Goal: Task Accomplishment & Management: Complete application form

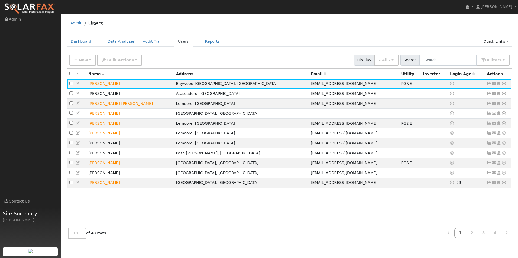
click at [174, 41] on link "Users" at bounding box center [183, 42] width 19 height 10
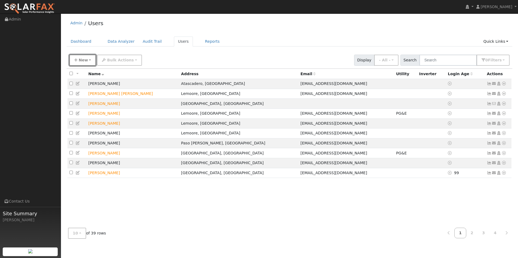
click at [86, 61] on span "New" at bounding box center [82, 60] width 9 height 4
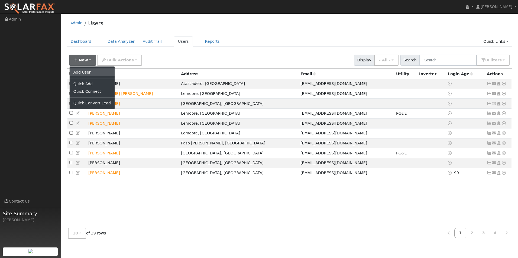
click at [86, 74] on link "Add User" at bounding box center [92, 72] width 45 height 8
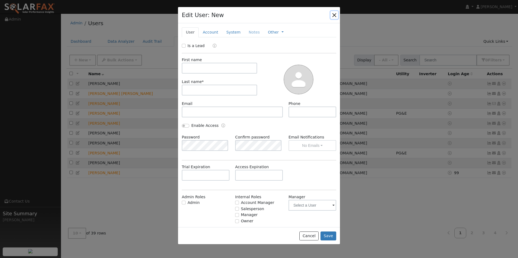
click at [333, 15] on button "button" at bounding box center [334, 15] width 8 height 8
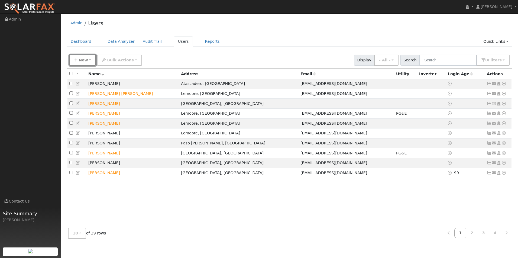
click at [88, 62] on button "New" at bounding box center [82, 60] width 27 height 11
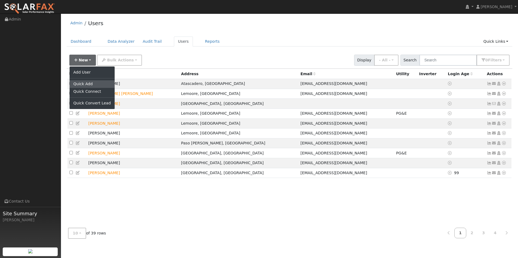
click at [88, 82] on link "Quick Add" at bounding box center [92, 84] width 45 height 8
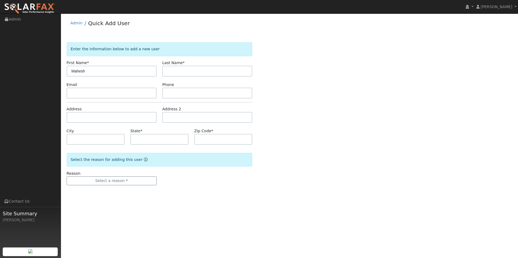
type input "Mahesh"
type input "Patel"
type input "mahesh08765@gmail.com"
type input "6618721560"
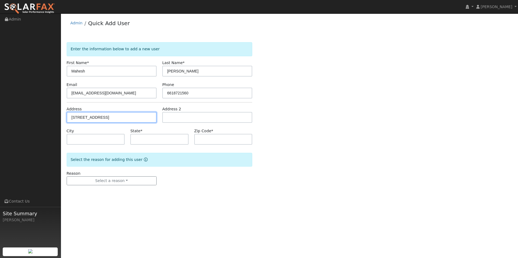
type input "3205 Champagne Way"
type input "Bakersfield"
type input "CA"
type input "93306"
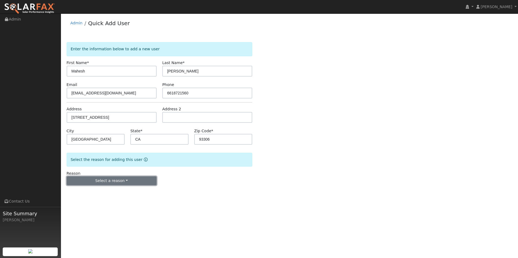
click at [131, 184] on button "Select a reason" at bounding box center [112, 180] width 90 height 9
click at [83, 194] on link "New lead" at bounding box center [97, 192] width 60 height 8
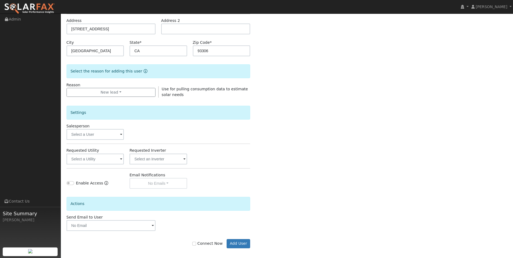
scroll to position [92, 0]
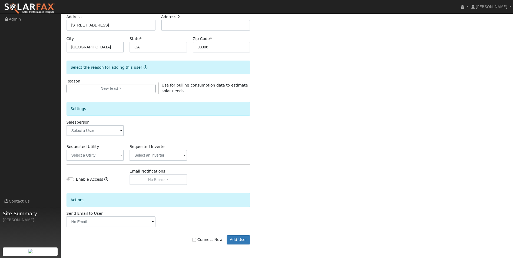
click at [122, 157] on span at bounding box center [121, 156] width 2 height 6
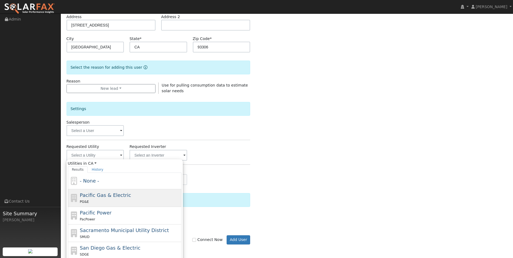
click at [113, 199] on div "PG&E" at bounding box center [130, 202] width 100 height 6
type input "Pacific Gas & Electric"
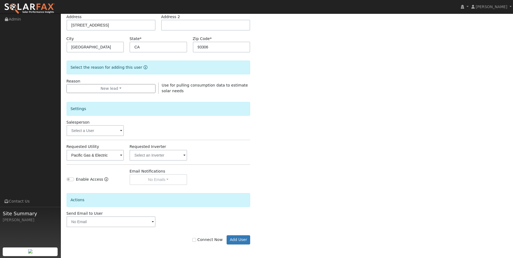
click at [122, 156] on span at bounding box center [121, 156] width 2 height 6
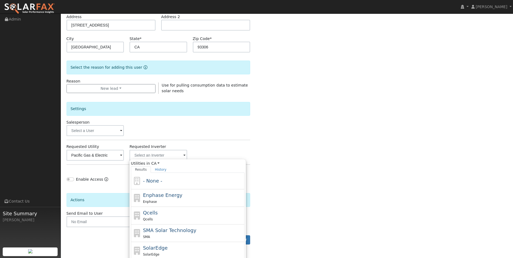
click at [122, 156] on span at bounding box center [121, 156] width 2 height 6
click at [122, 155] on span at bounding box center [121, 156] width 2 height 6
click at [295, 162] on div "Enter the information below to add a new user First Name * Mahesh Last Name * P…" at bounding box center [287, 103] width 441 height 306
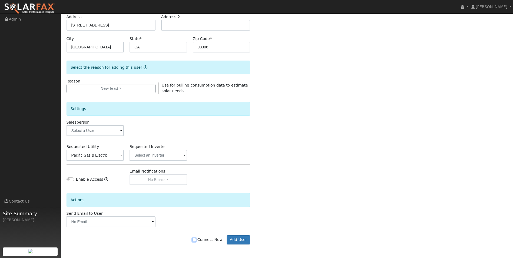
click at [196, 240] on input "Connect Now" at bounding box center [194, 240] width 4 height 4
checkbox input "true"
click at [246, 243] on button "Add User" at bounding box center [239, 239] width 24 height 9
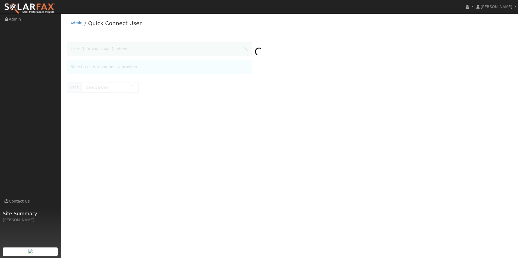
type input "[PERSON_NAME]"
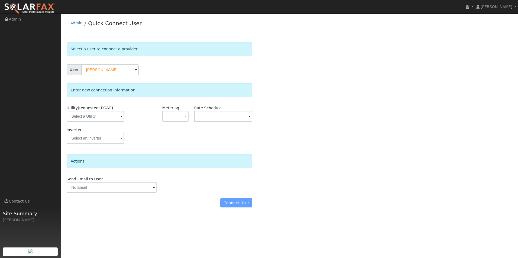
click at [120, 117] on span at bounding box center [121, 117] width 2 height 6
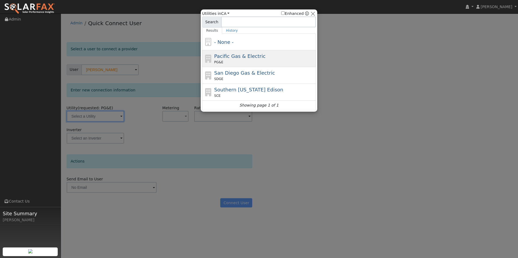
click at [247, 59] on span "Pacific Gas & Electric" at bounding box center [239, 56] width 51 height 6
type input "PG&E"
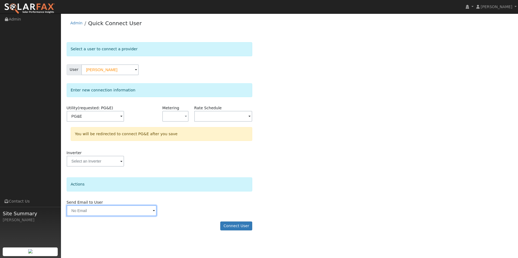
click at [146, 212] on input "text" at bounding box center [112, 210] width 90 height 11
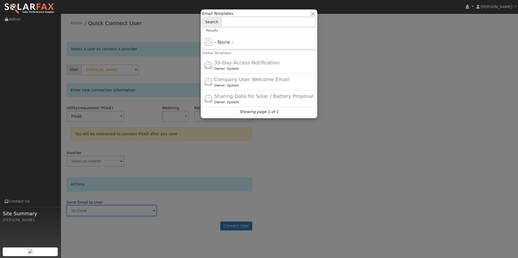
click at [295, 168] on div at bounding box center [259, 129] width 518 height 258
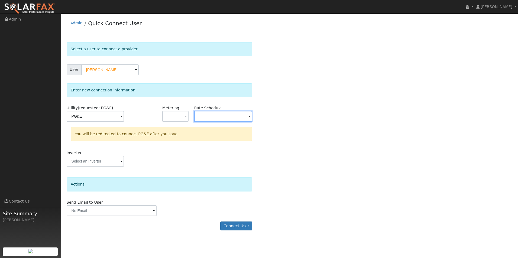
click at [124, 117] on input "text" at bounding box center [95, 116] width 57 height 11
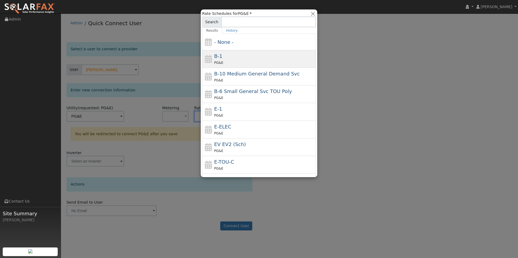
click at [290, 59] on div "B-1 PG&E" at bounding box center [264, 59] width 100 height 13
type input "B-1"
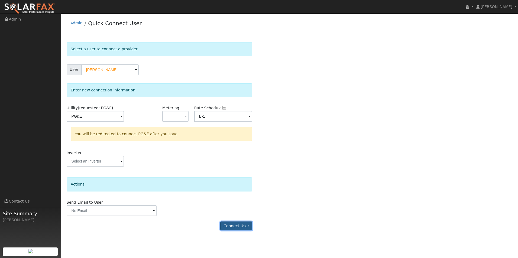
click at [233, 226] on button "Connect User" at bounding box center [236, 226] width 32 height 9
